Goal: Obtain resource: Obtain resource

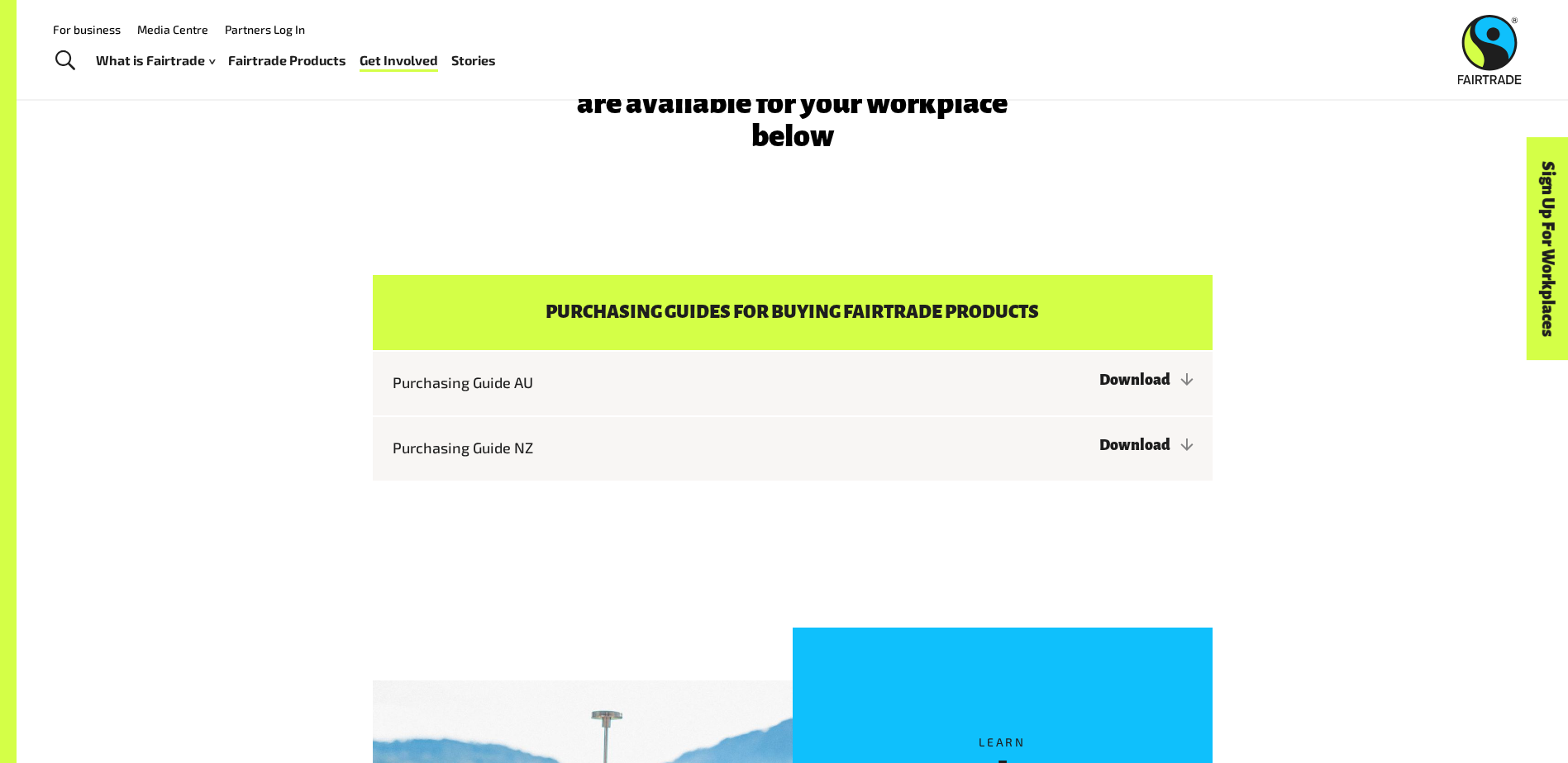
scroll to position [4627, 0]
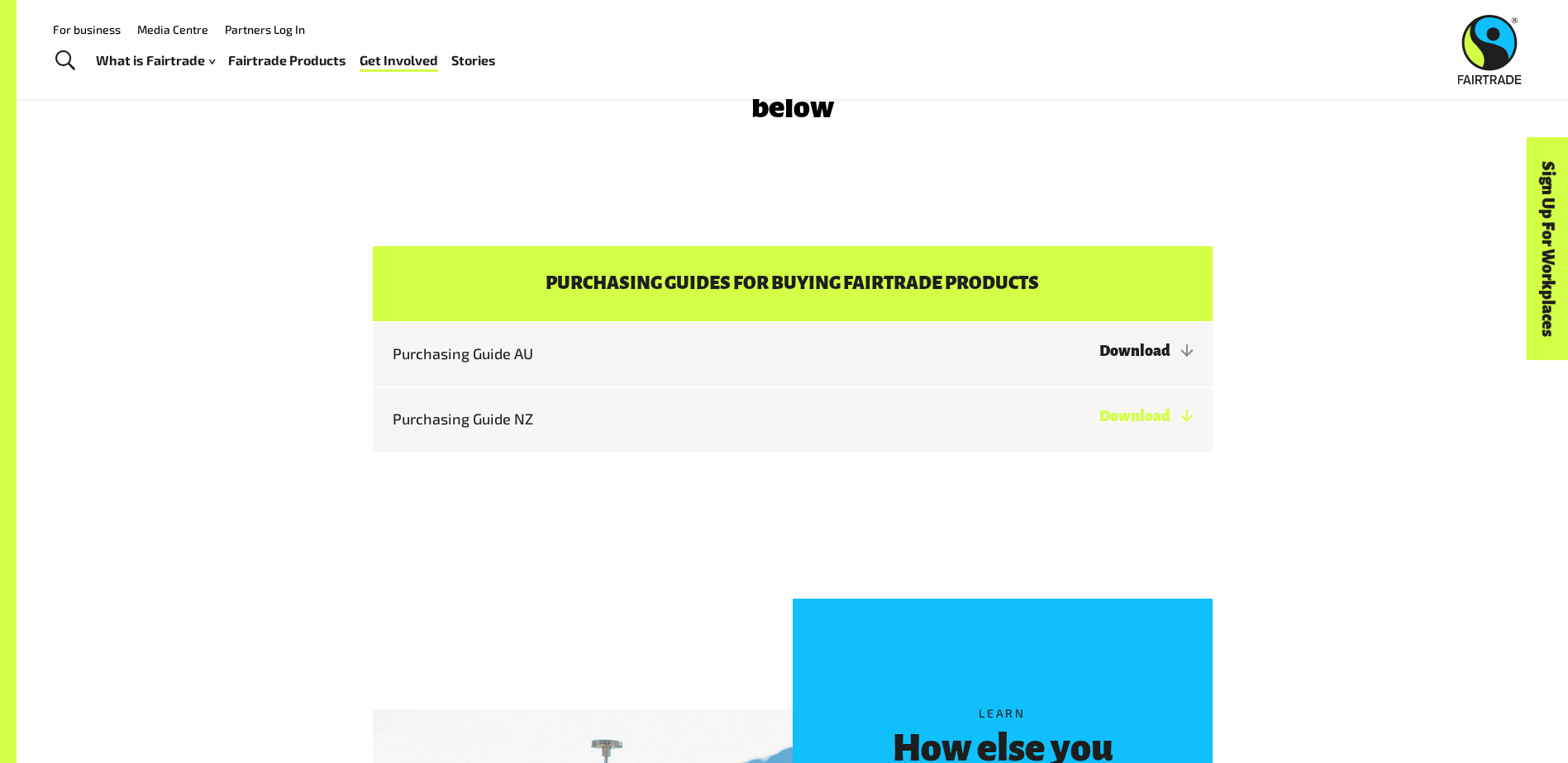
click at [1099, 421] on link "Download" at bounding box center [1146, 416] width 94 height 17
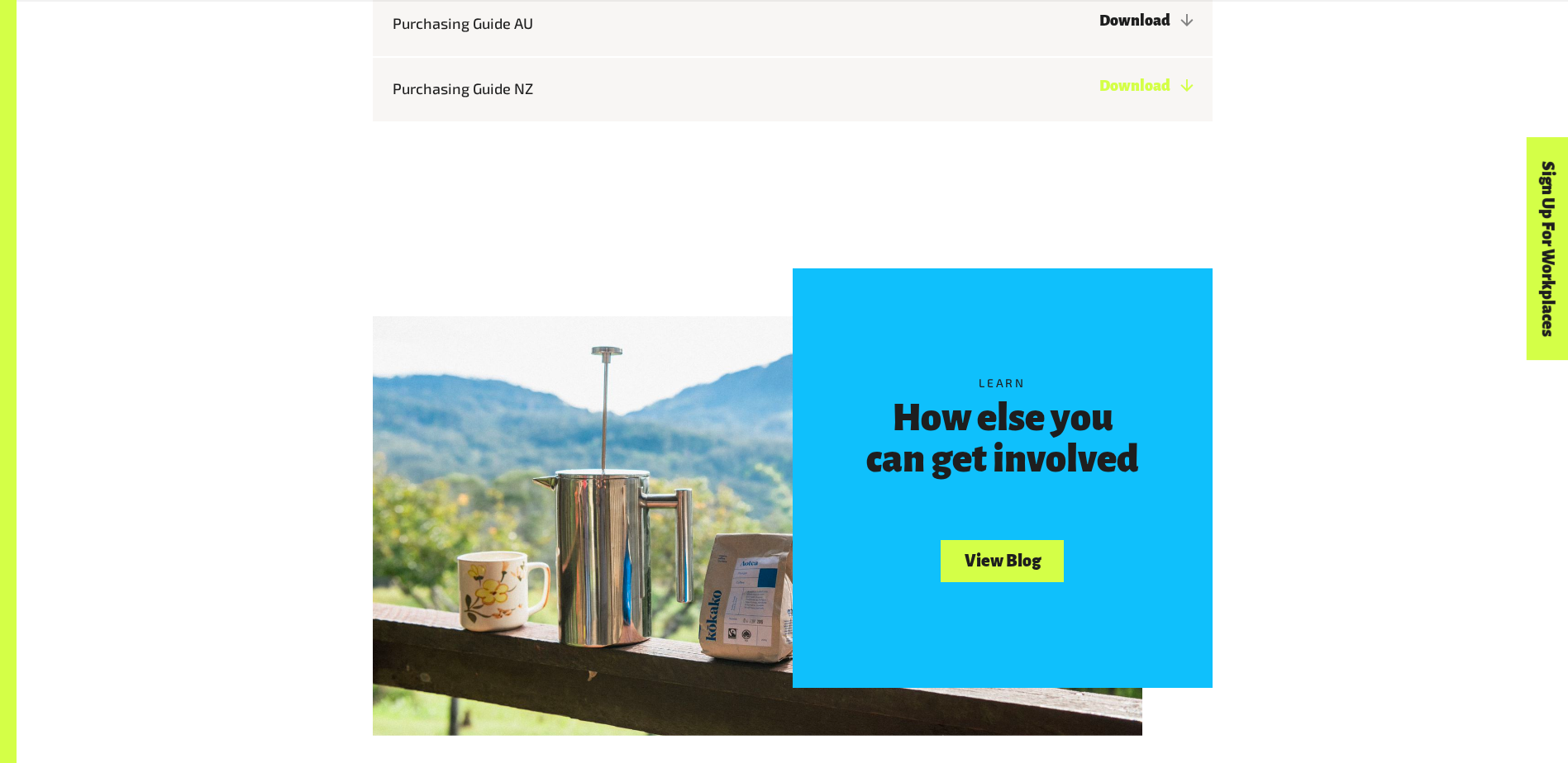
scroll to position [5288, 0]
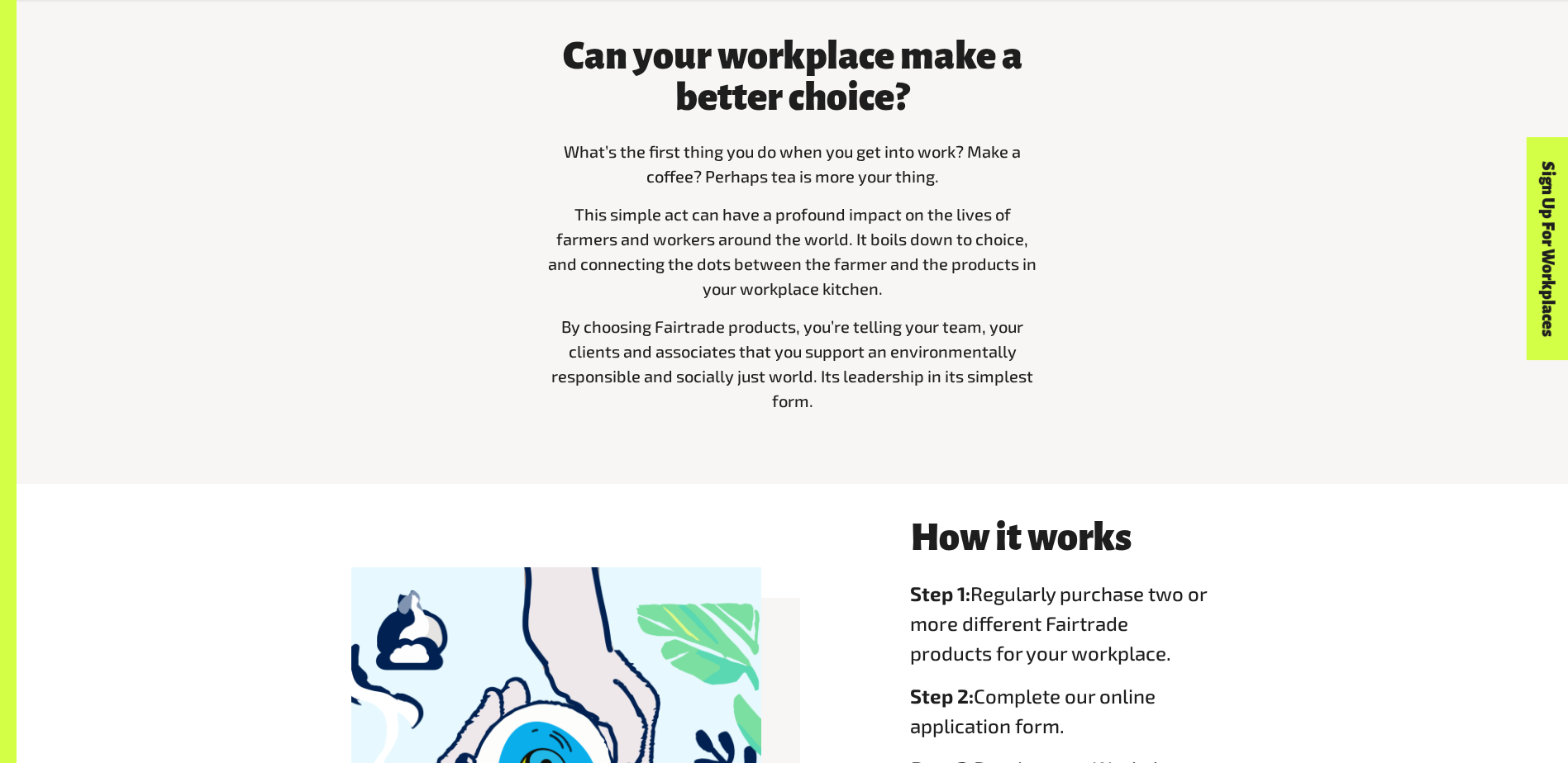
scroll to position [744, 0]
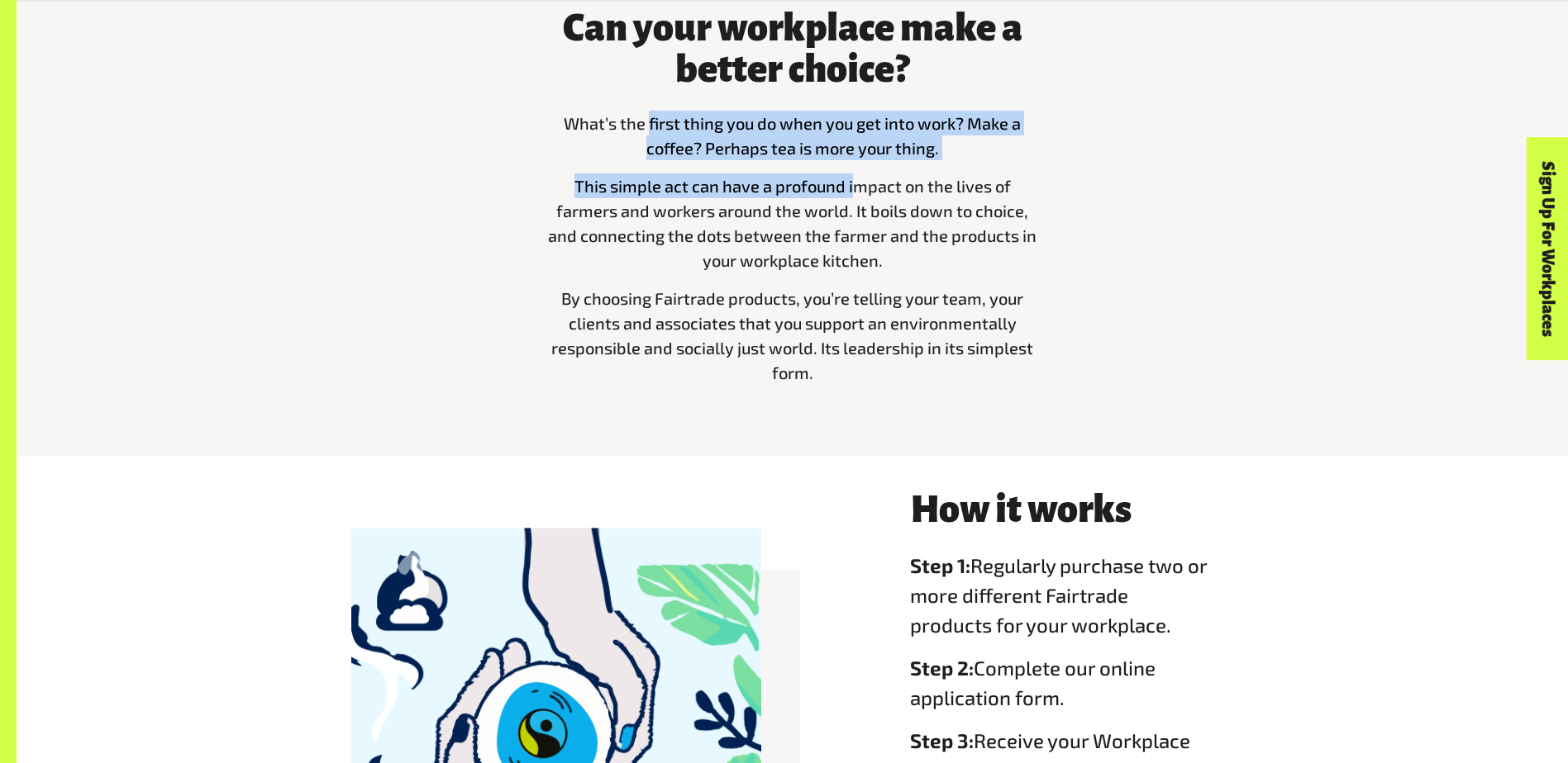
drag, startPoint x: 647, startPoint y: 134, endPoint x: 724, endPoint y: 200, distance: 101.4
click at [1043, 236] on div "Can your workplace make a better choice? What’s the first thing you do when you…" at bounding box center [792, 193] width 515 height 412
click at [934, 252] on p "This simple act can have a profound impact on the lives of farmers and workers …" at bounding box center [792, 223] width 495 height 99
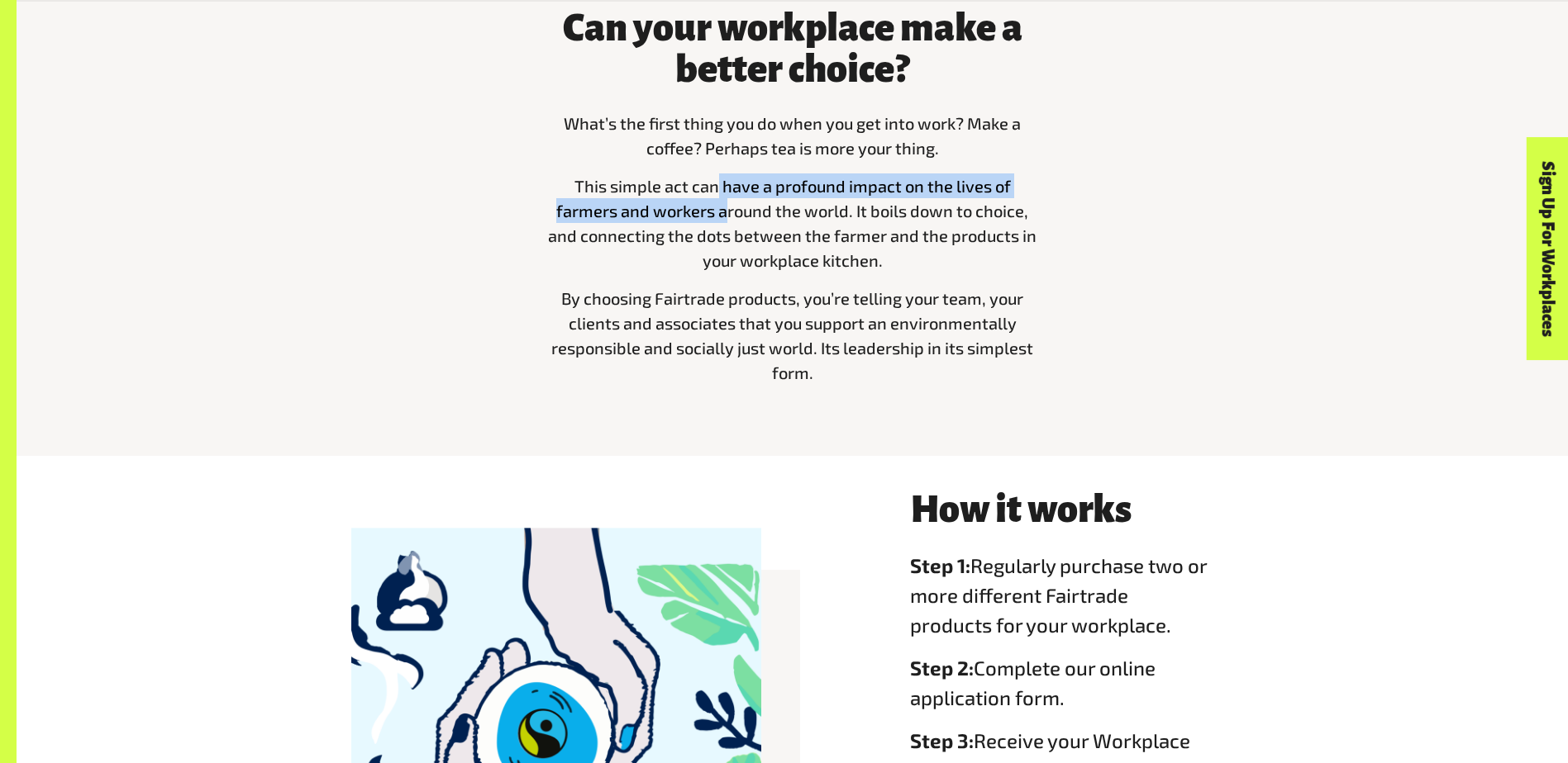
click at [725, 204] on p "This simple act can have a profound impact on the lives of farmers and workers …" at bounding box center [792, 223] width 495 height 99
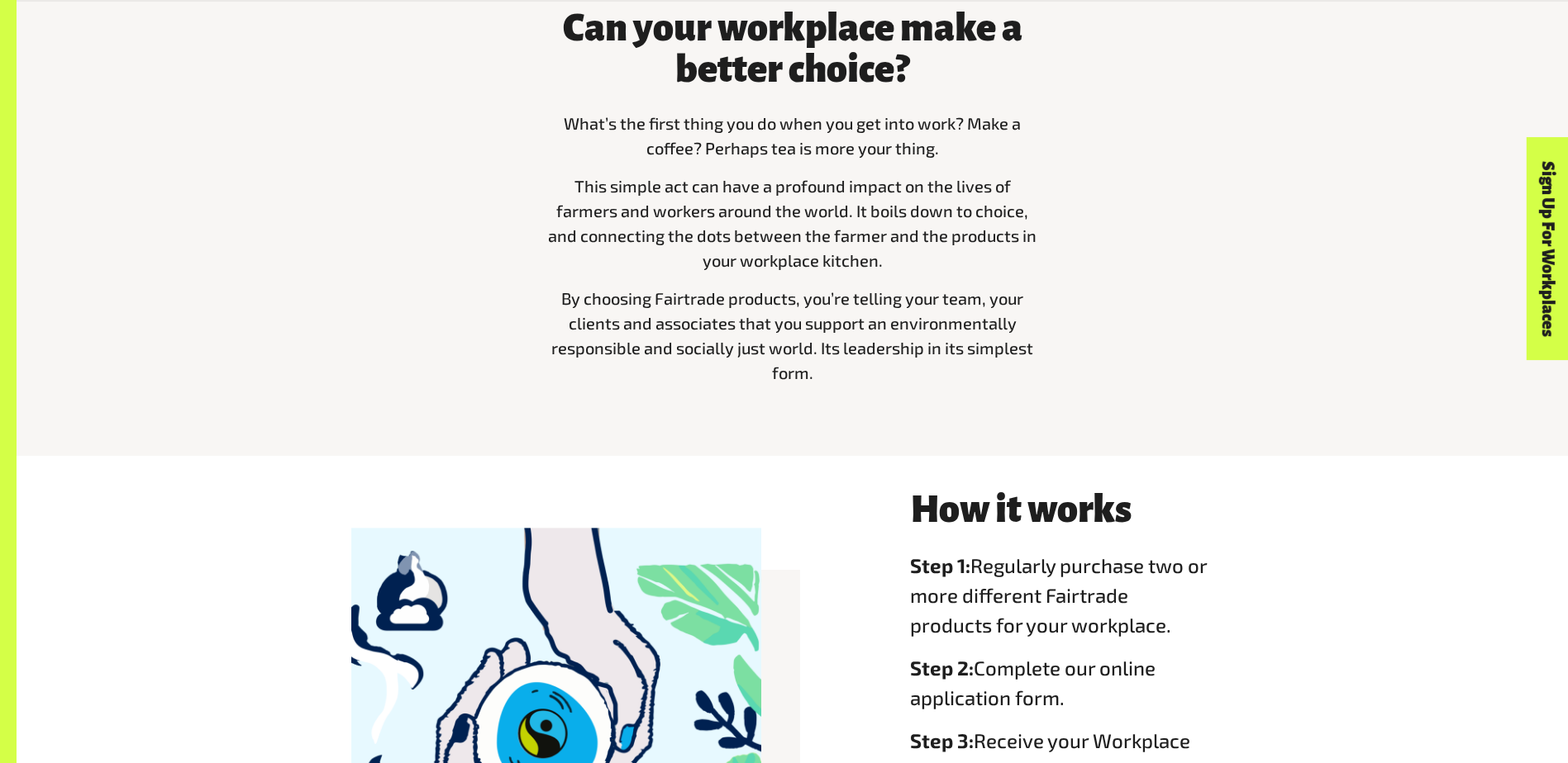
drag, startPoint x: 725, startPoint y: 204, endPoint x: 721, endPoint y: 243, distance: 39.2
click at [719, 238] on span "This simple act can have a profound impact on the lives of farmers and workers …" at bounding box center [792, 223] width 489 height 95
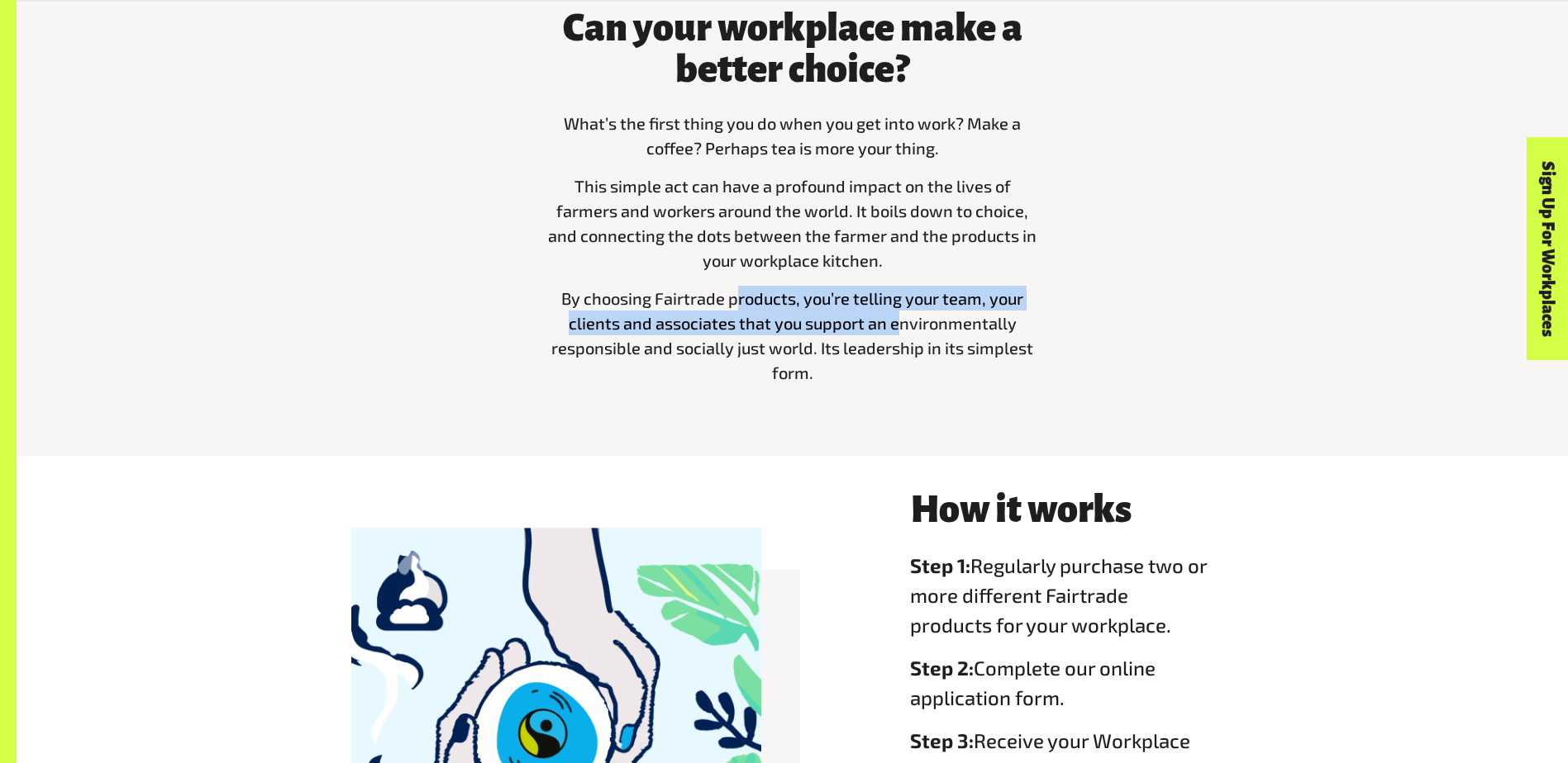
drag, startPoint x: 719, startPoint y: 286, endPoint x: 930, endPoint y: 342, distance: 218.3
click at [928, 342] on div "What’s the first thing you do when you get into work? Make a coffee? Perhaps te…" at bounding box center [792, 248] width 495 height 275
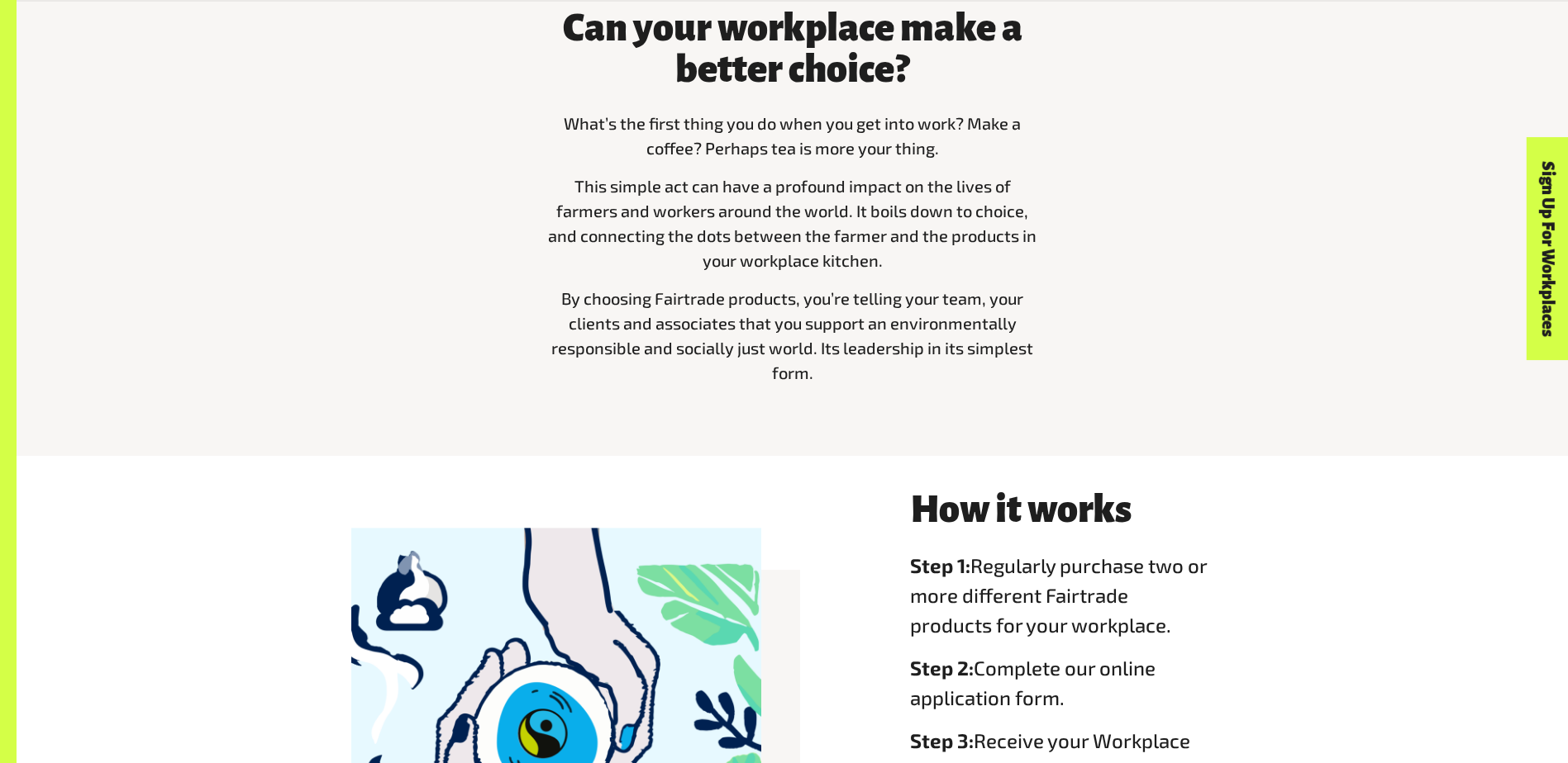
drag, startPoint x: 930, startPoint y: 342, endPoint x: 908, endPoint y: 349, distance: 23.1
click at [931, 342] on span "By choosing Fairtrade products, you’re telling your team, your clients and asso…" at bounding box center [792, 335] width 482 height 95
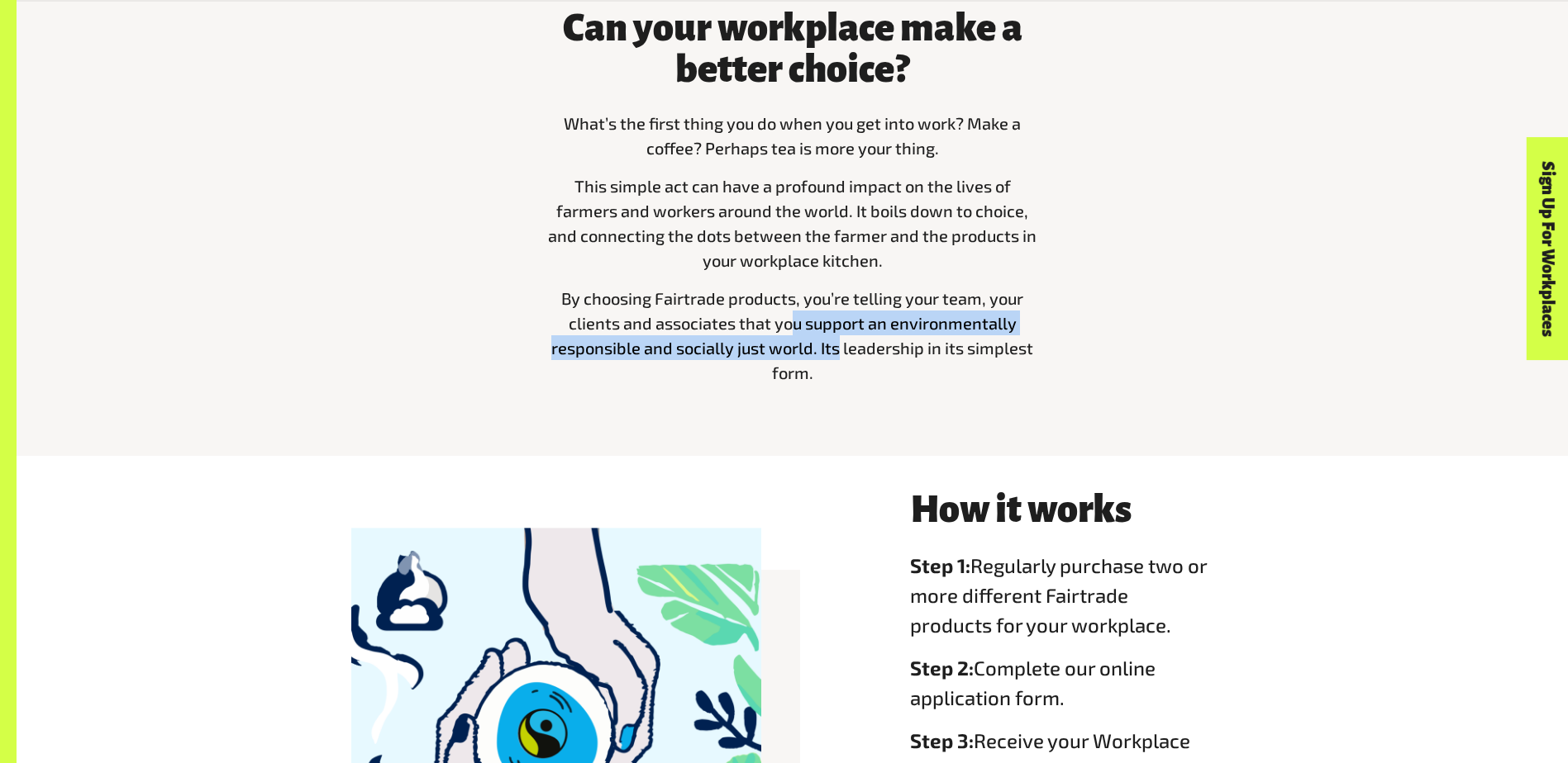
drag, startPoint x: 797, startPoint y: 335, endPoint x: 903, endPoint y: 353, distance: 107.5
click at [903, 353] on span "By choosing Fairtrade products, you’re telling your team, your clients and asso…" at bounding box center [792, 335] width 482 height 95
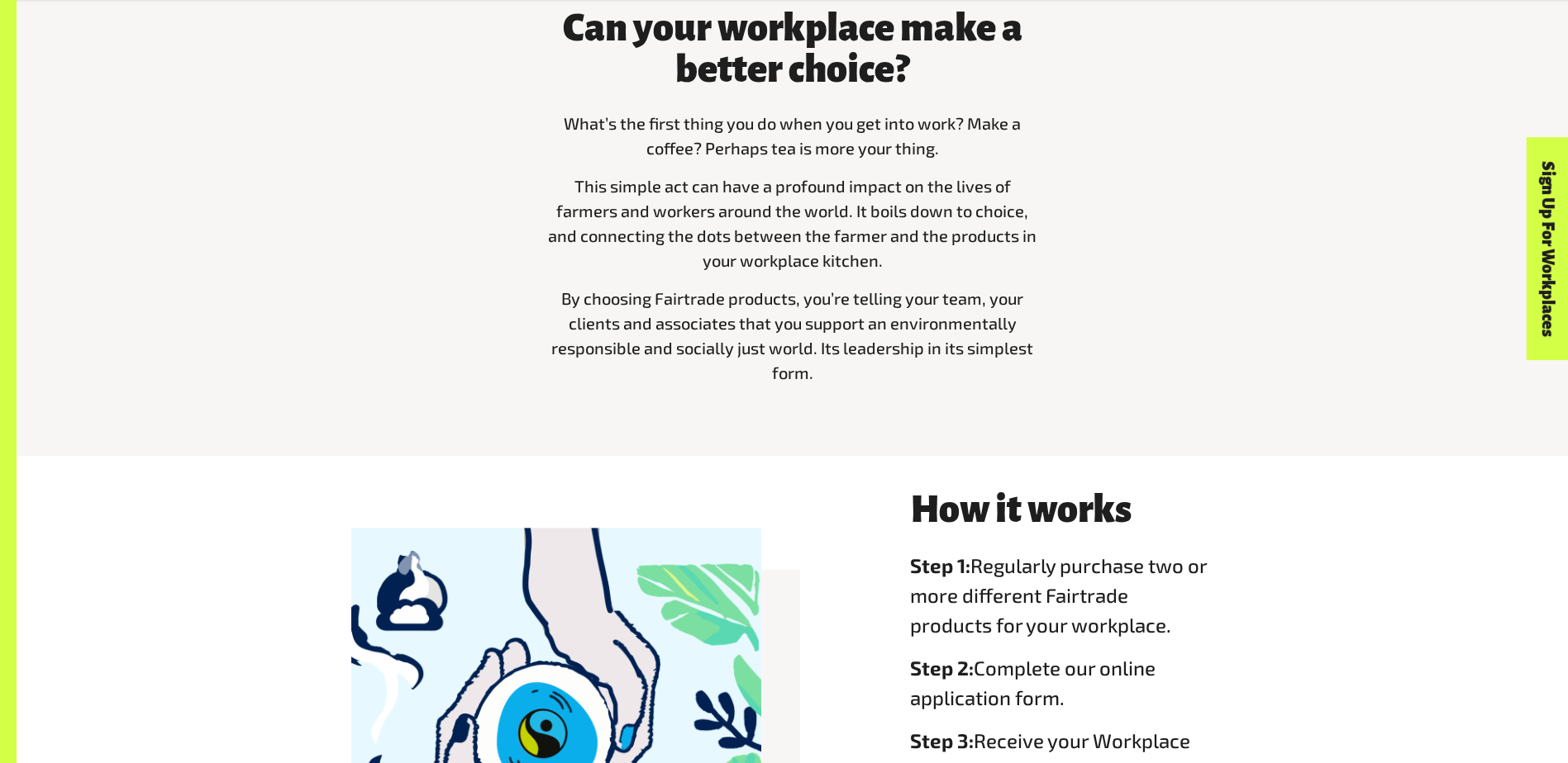
click at [910, 354] on span "By choosing Fairtrade products, you’re telling your team, your clients and asso…" at bounding box center [792, 335] width 482 height 95
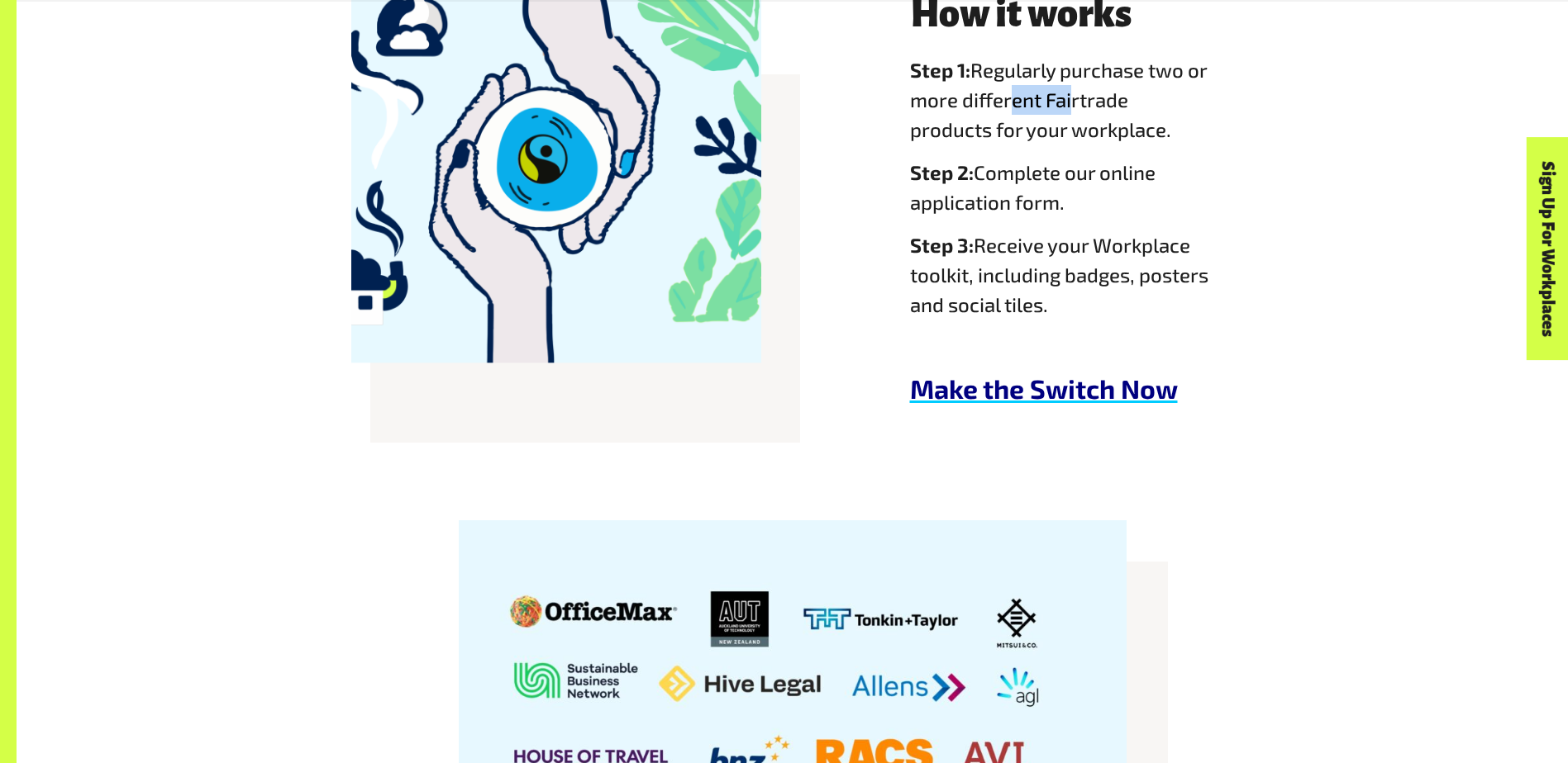
drag, startPoint x: 1095, startPoint y: 114, endPoint x: 1032, endPoint y: 102, distance: 64.1
click at [1032, 102] on span "Step 1: Regularly purchase two or more different Fairtrade products for your wo…" at bounding box center [1058, 99] width 296 height 84
drag, startPoint x: 1033, startPoint y: 173, endPoint x: 1055, endPoint y: 208, distance: 41.3
click at [1055, 208] on span "Step 2: Complete our online application form." at bounding box center [1032, 187] width 246 height 54
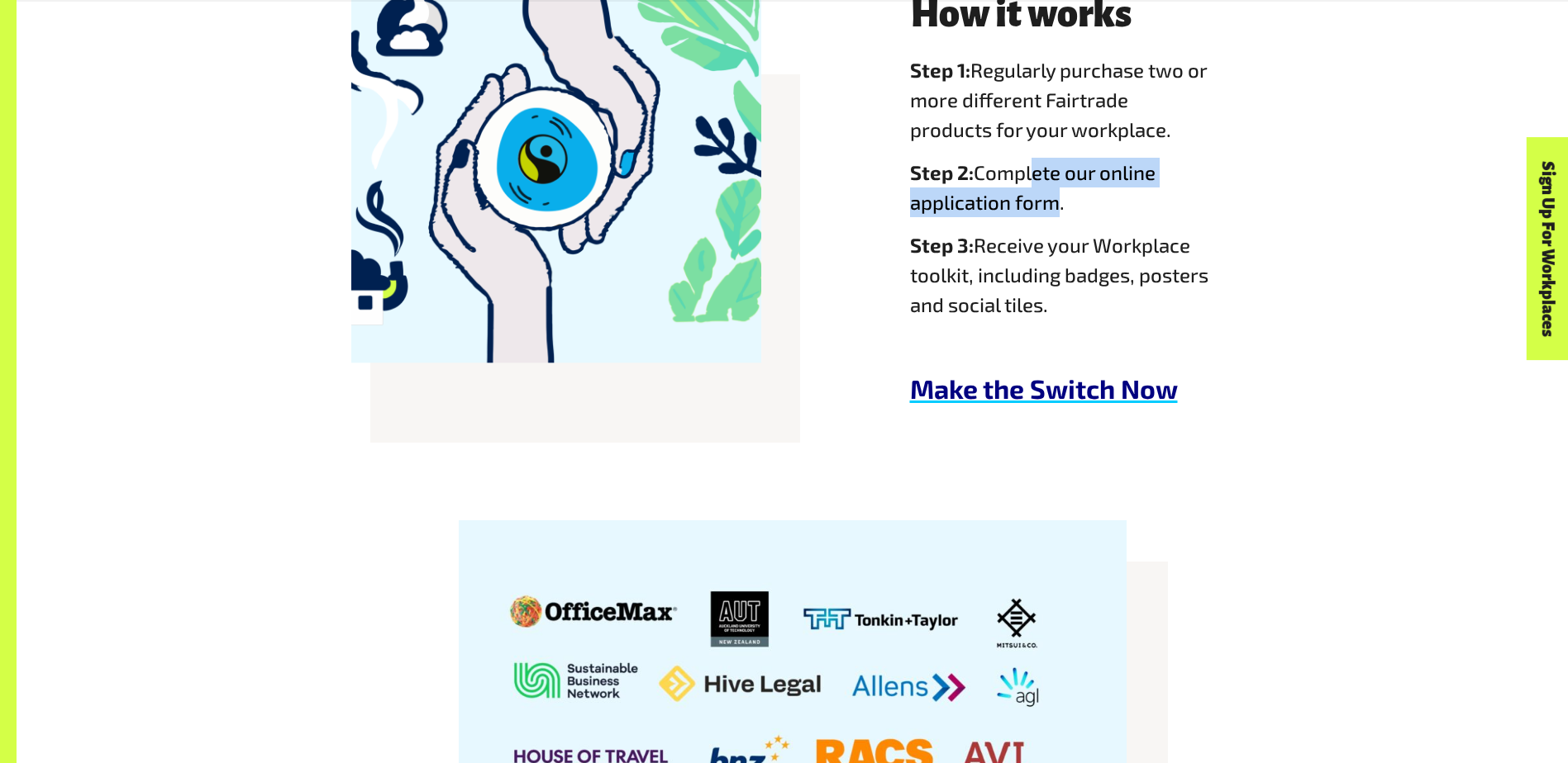
click at [1055, 209] on span "Step 2: Complete our online application form." at bounding box center [1032, 187] width 246 height 54
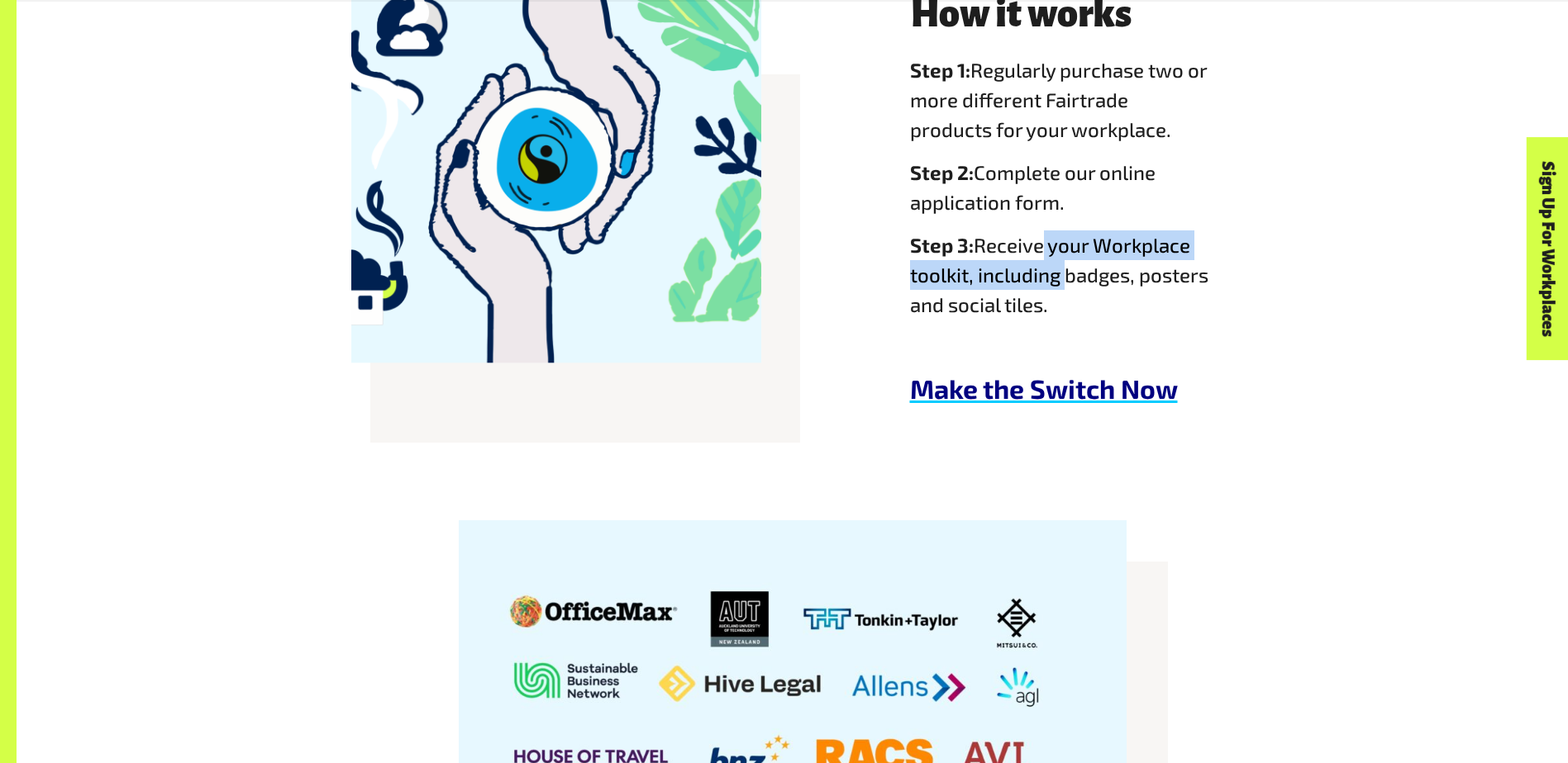
drag, startPoint x: 1044, startPoint y: 247, endPoint x: 1076, endPoint y: 305, distance: 66.2
click at [1076, 305] on span "Step 3: Receive your Workplace toolkit, including badges, posters and social ti…" at bounding box center [1059, 275] width 298 height 84
click at [1077, 308] on span "Step 3: Receive your Workplace toolkit, including badges, posters and social ti…" at bounding box center [1059, 275] width 298 height 84
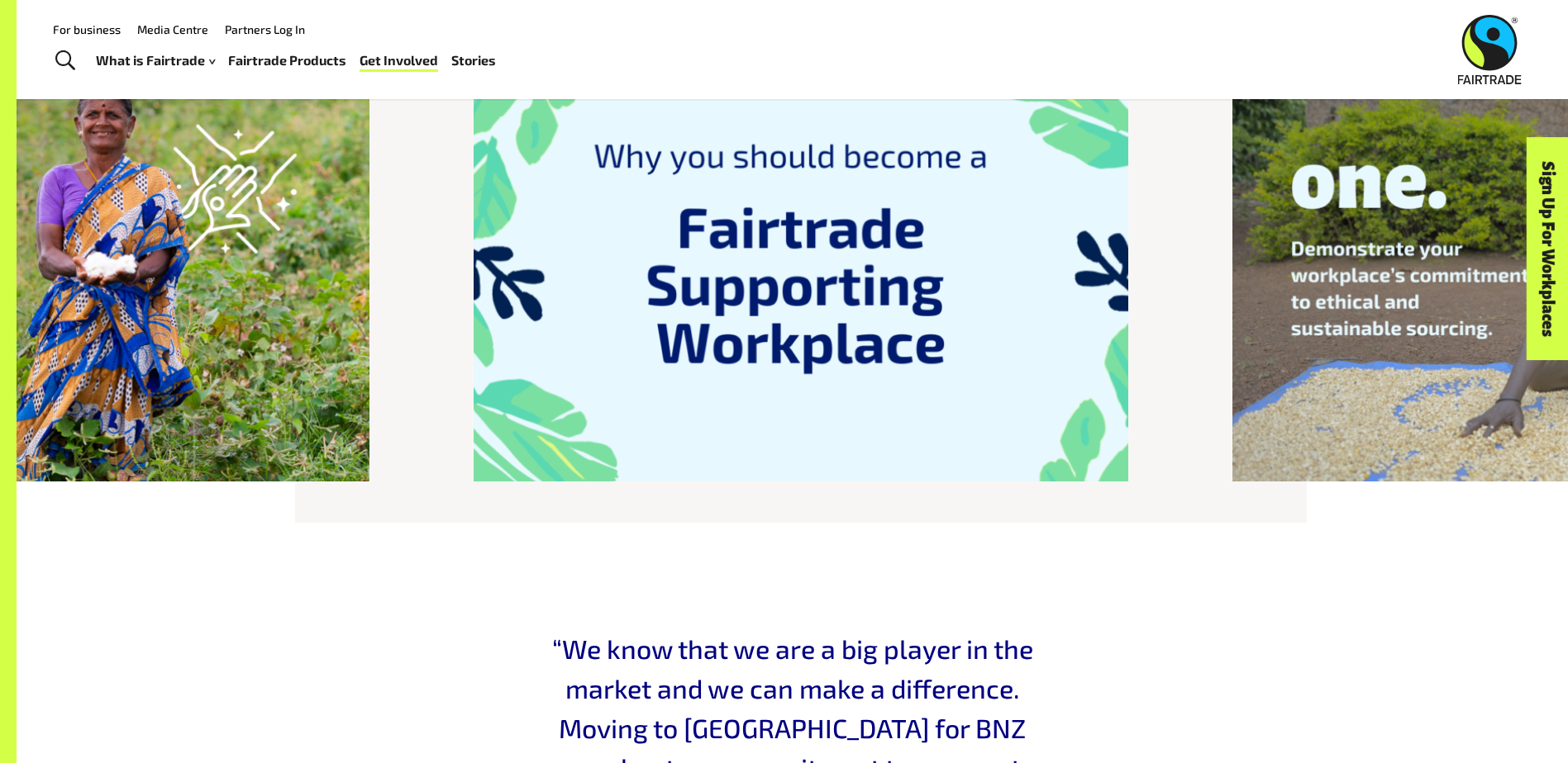
scroll to position [1900, 0]
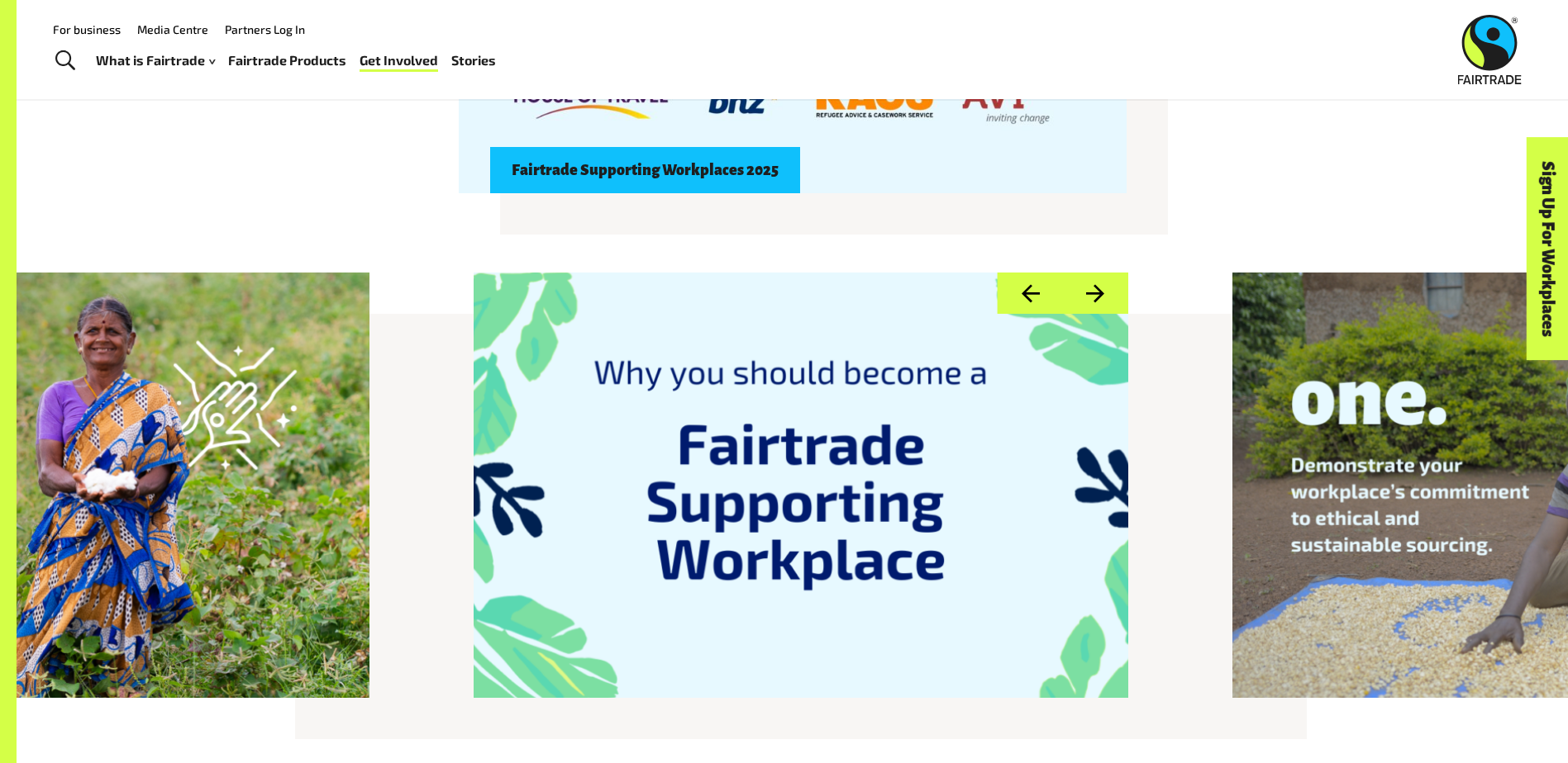
click at [1114, 309] on button "Next" at bounding box center [1094, 293] width 66 height 42
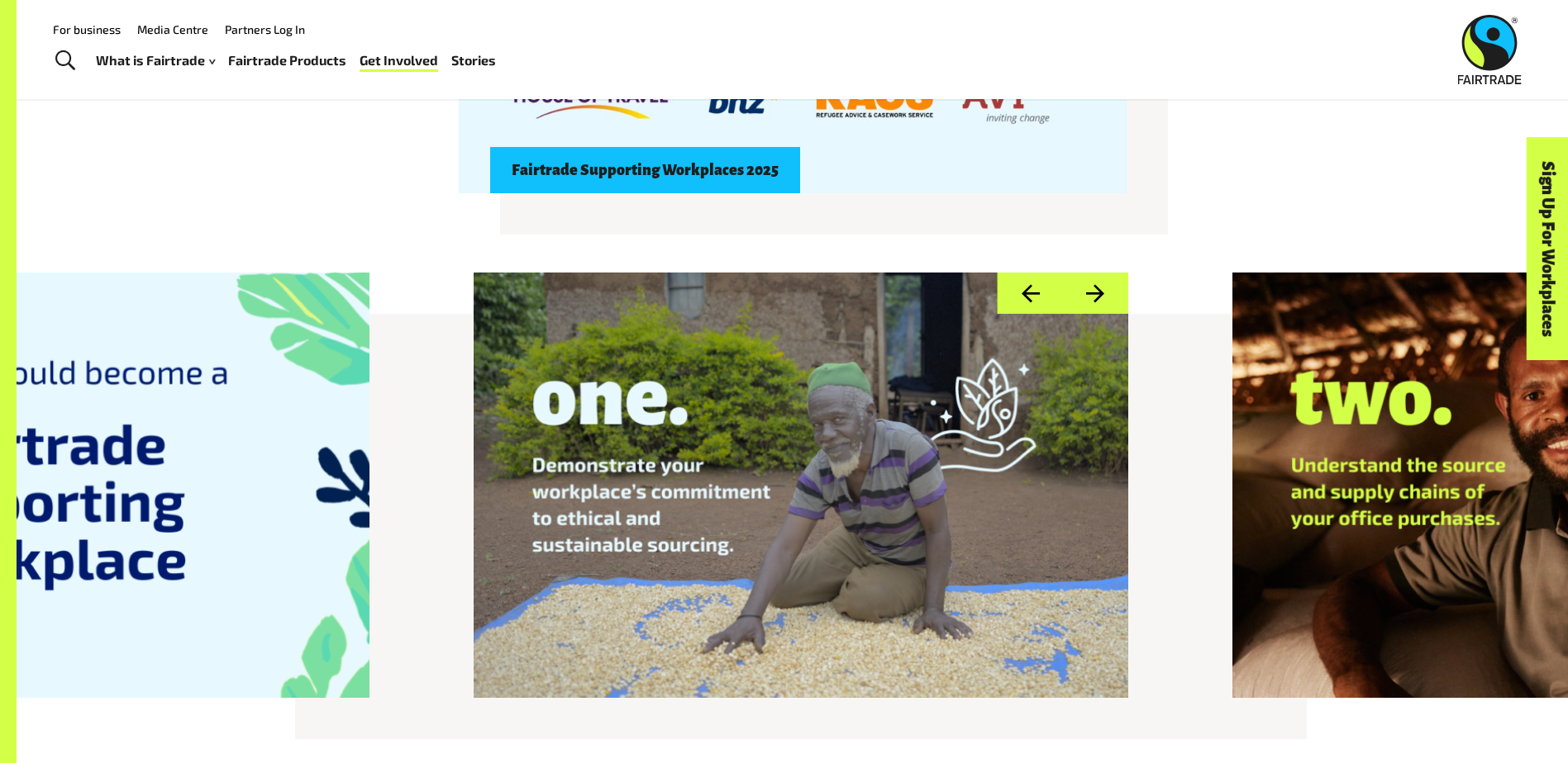
click at [1114, 309] on button "Next" at bounding box center [1094, 293] width 66 height 42
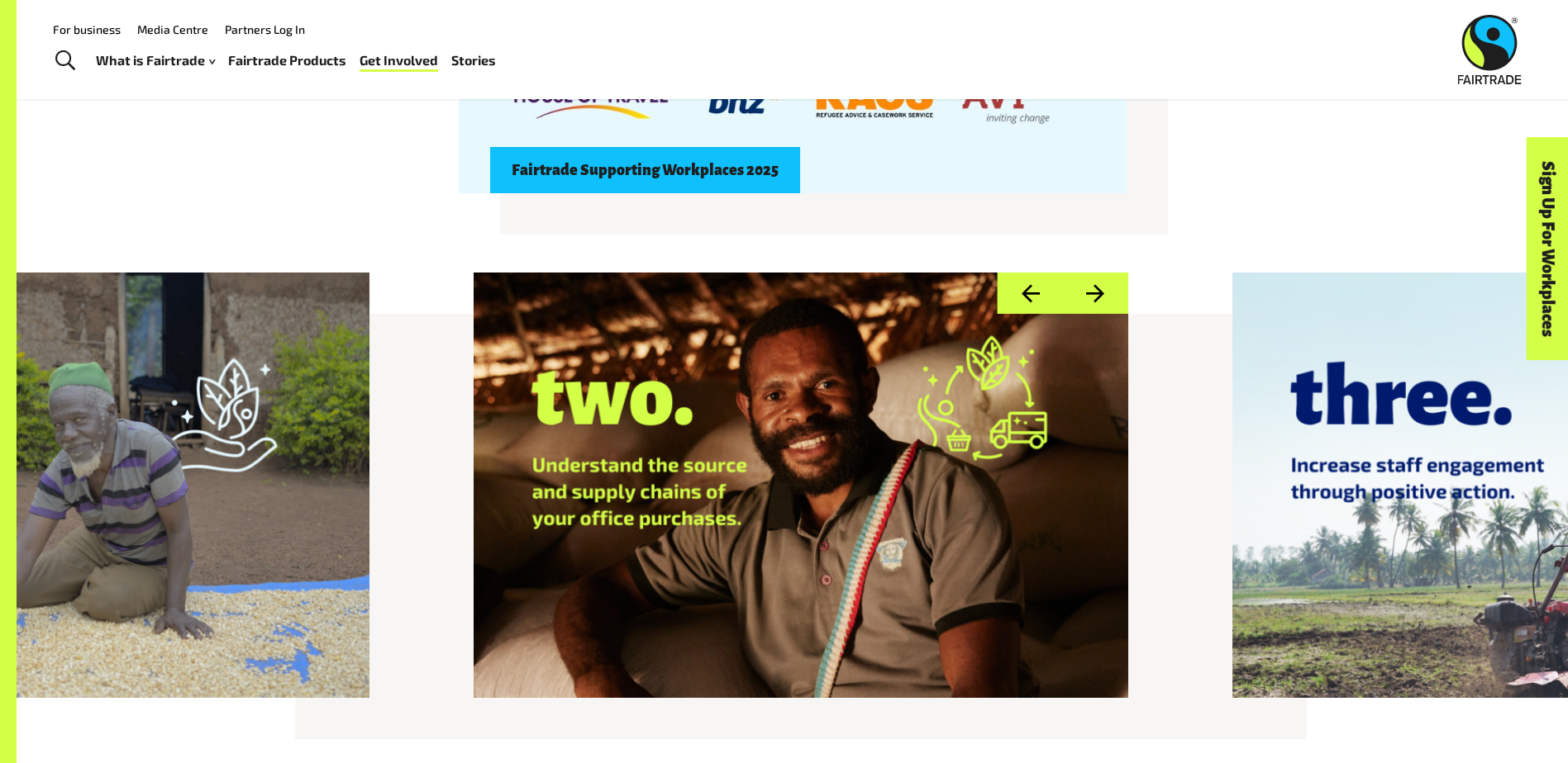
click at [1114, 309] on button "Next" at bounding box center [1094, 293] width 66 height 42
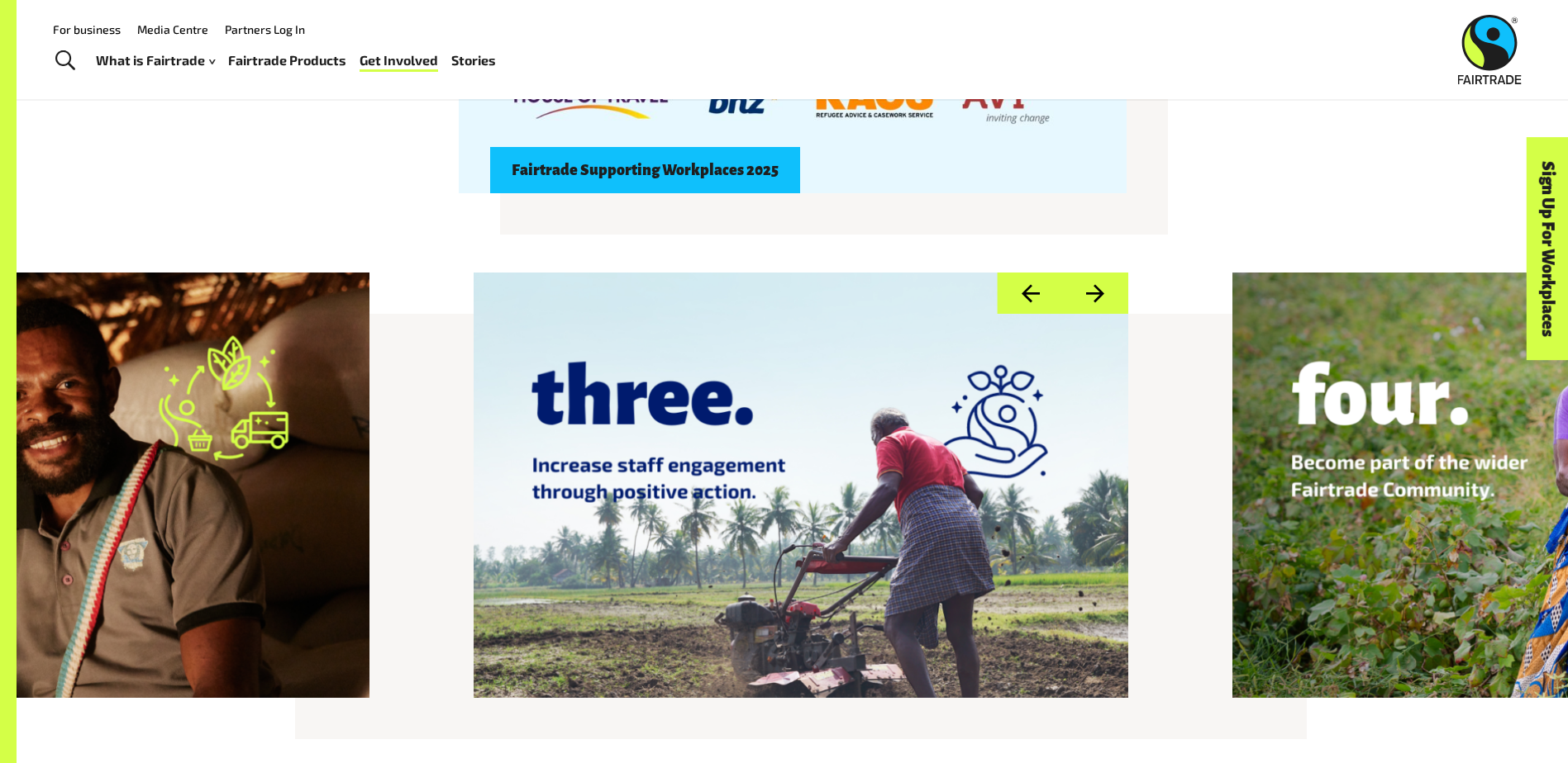
click at [1114, 309] on button "Next" at bounding box center [1094, 293] width 66 height 42
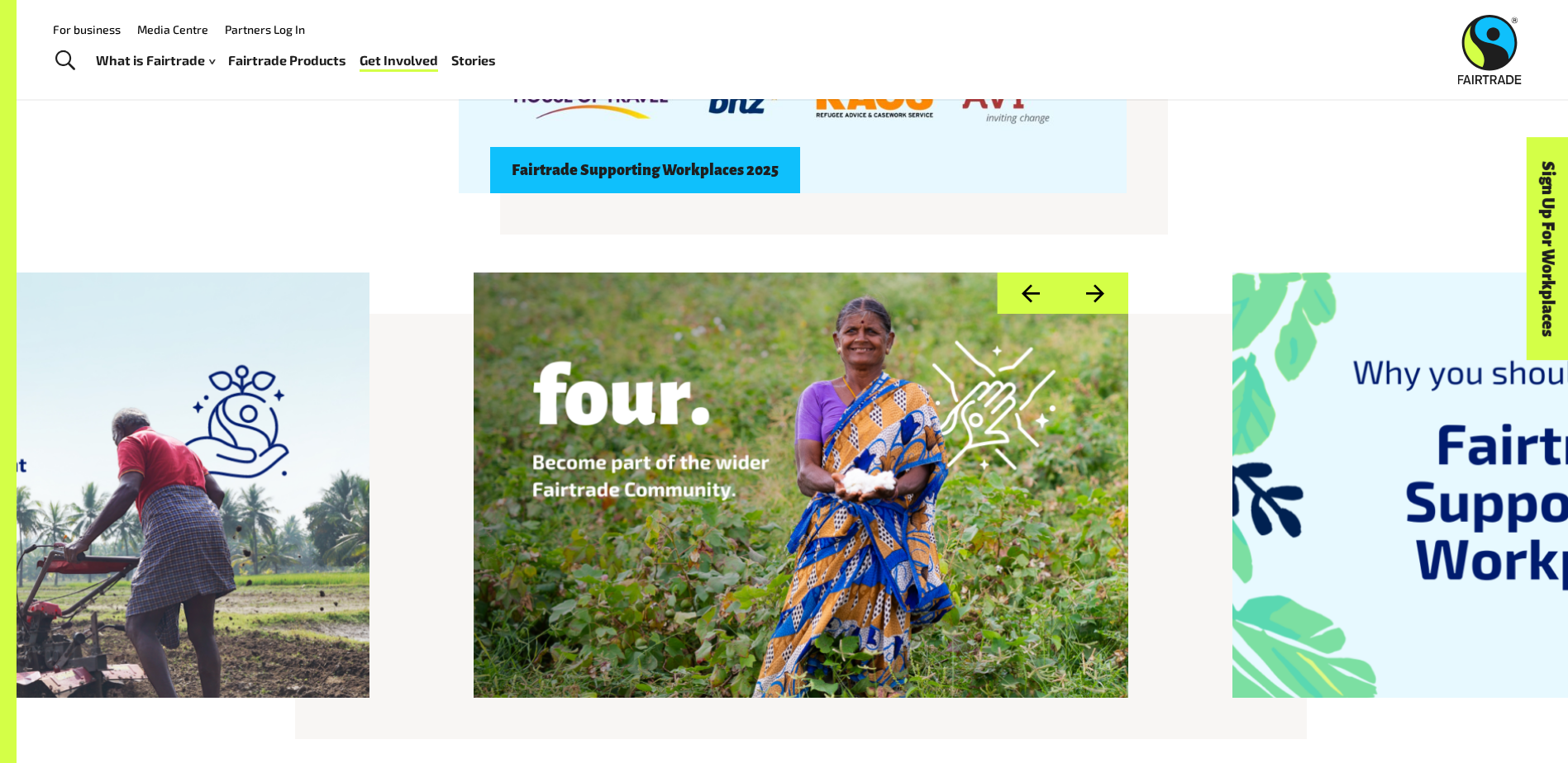
click at [1114, 309] on button "Next" at bounding box center [1094, 293] width 66 height 42
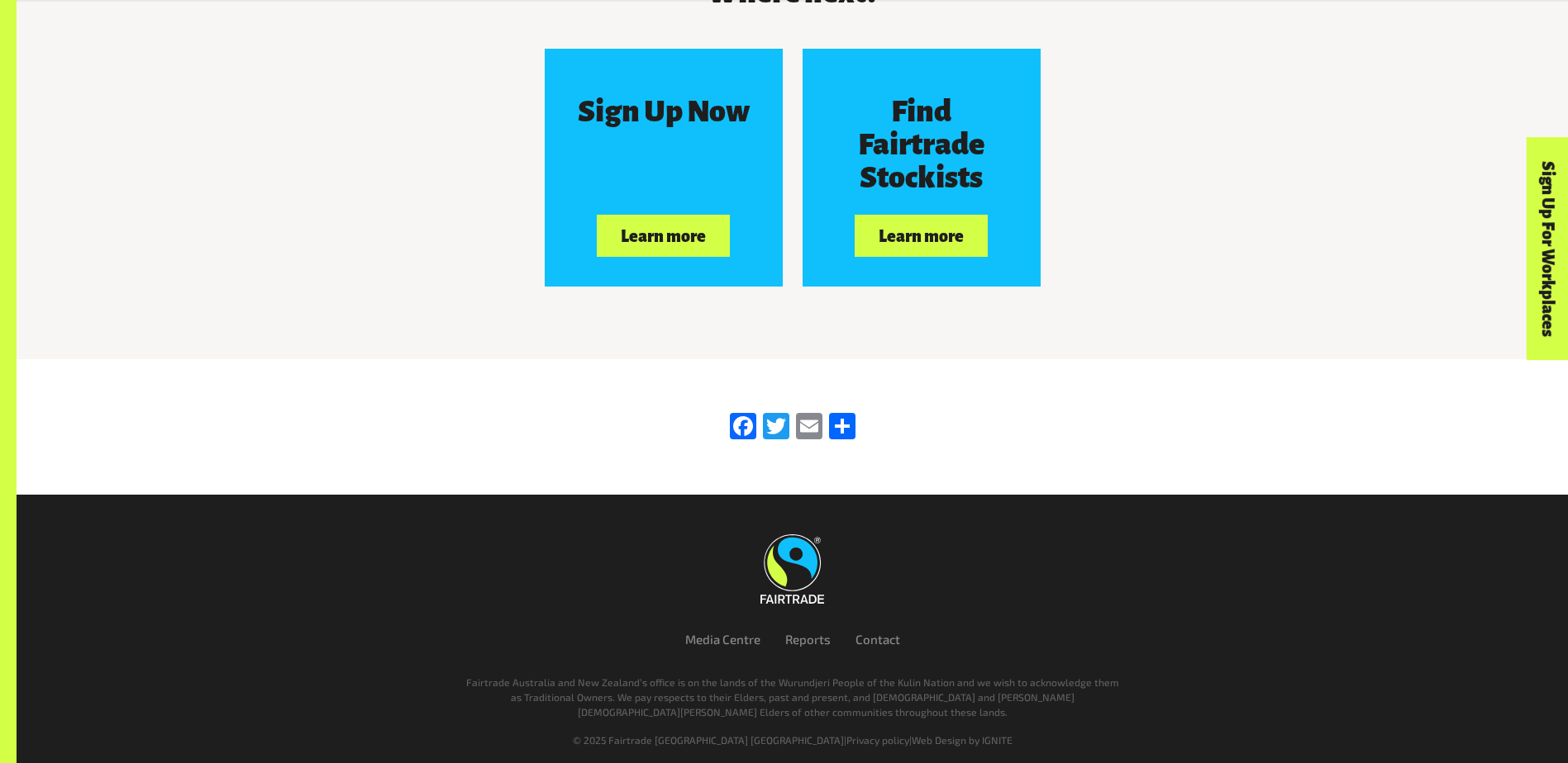
scroll to position [5830, 0]
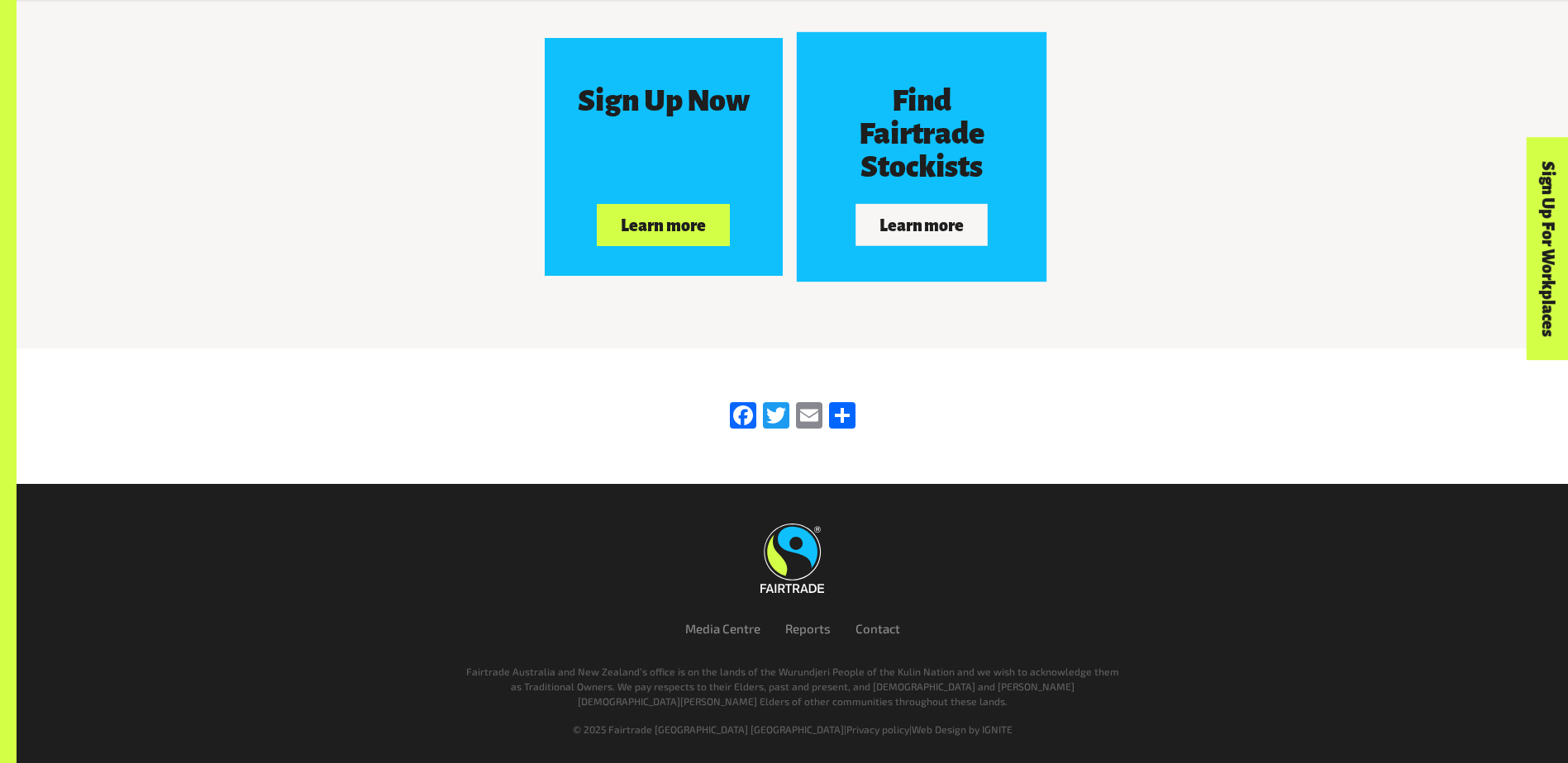
click at [915, 247] on div "Find Fairtrade Stockists Learn more" at bounding box center [920, 156] width 237 height 237
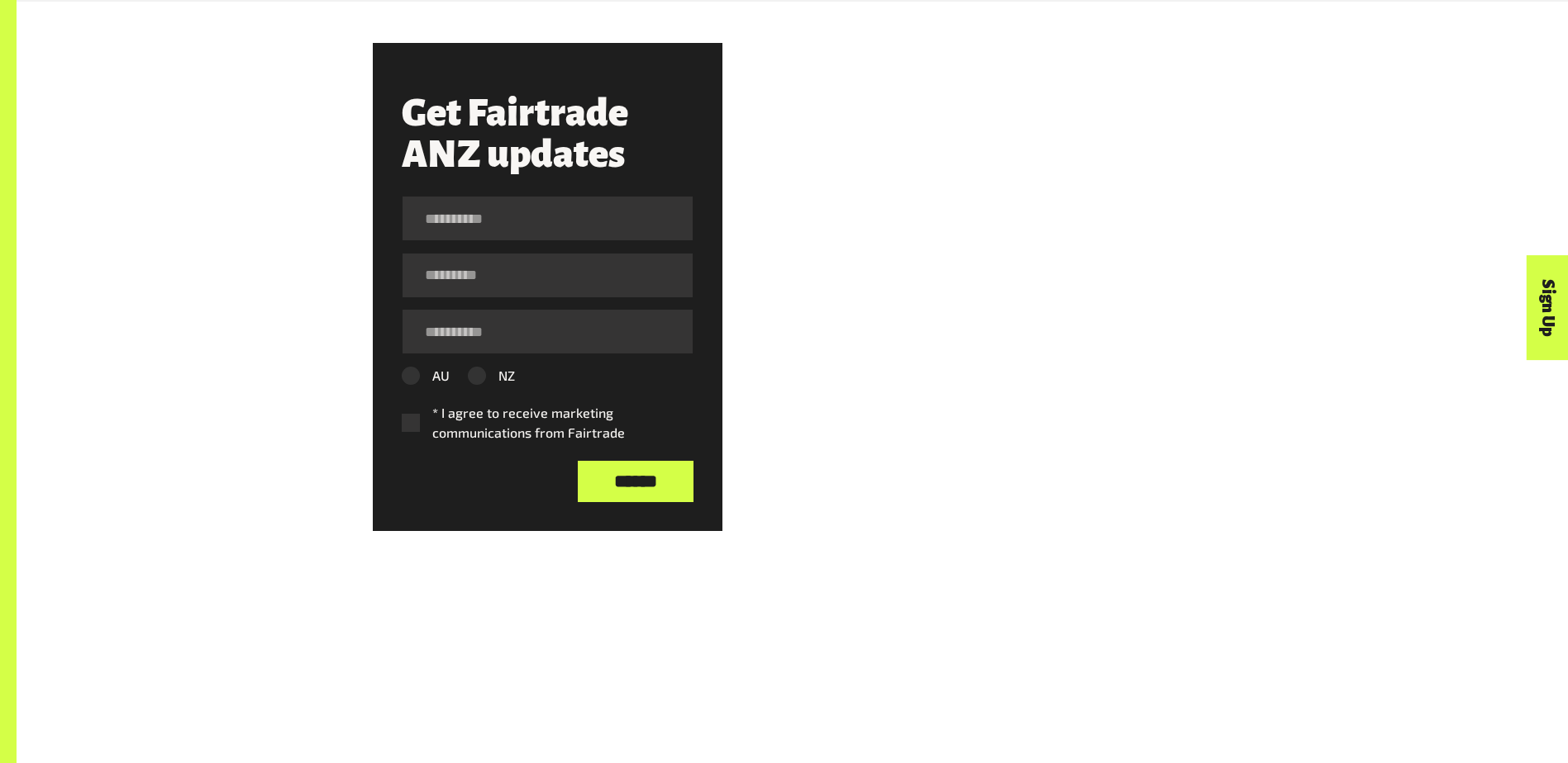
scroll to position [2562, 0]
